Goal: Book appointment/travel/reservation

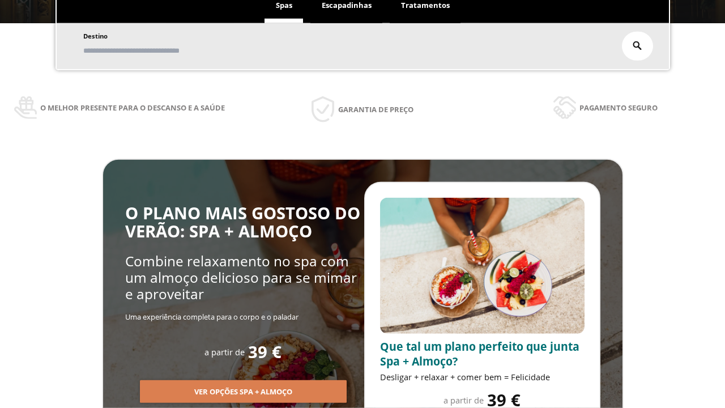
scroll to position [193, 0]
click at [347, 6] on span "Escapadinhas" at bounding box center [347, 5] width 50 height 10
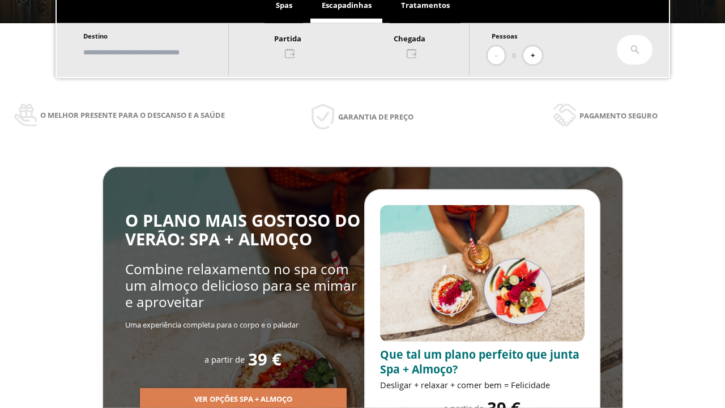
click at [160, 52] on input "text" at bounding box center [150, 52] width 141 height 20
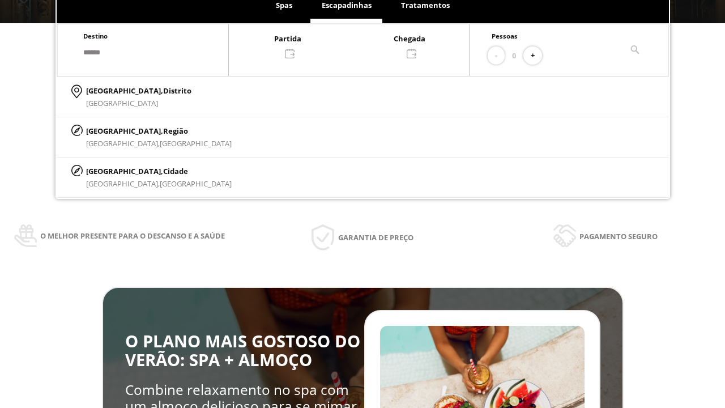
type input "******"
click at [113, 170] on p "[GEOGRAPHIC_DATA], Cidade" at bounding box center [159, 171] width 146 height 12
click at [360, 45] on div at bounding box center [349, 45] width 240 height 27
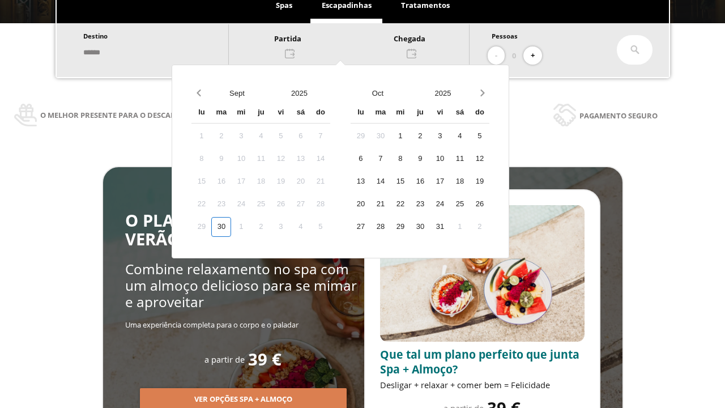
click at [271, 227] on div "2" at bounding box center [261, 227] width 20 height 20
click at [291, 227] on div "3" at bounding box center [281, 227] width 20 height 20
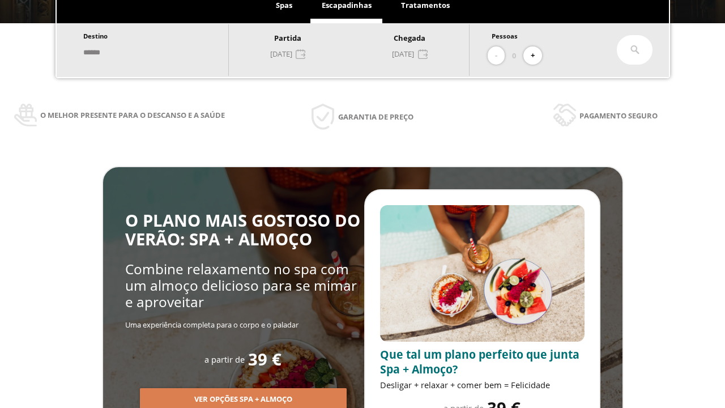
click at [536, 56] on button "+" at bounding box center [532, 55] width 19 height 19
